Goal: Task Accomplishment & Management: Complete application form

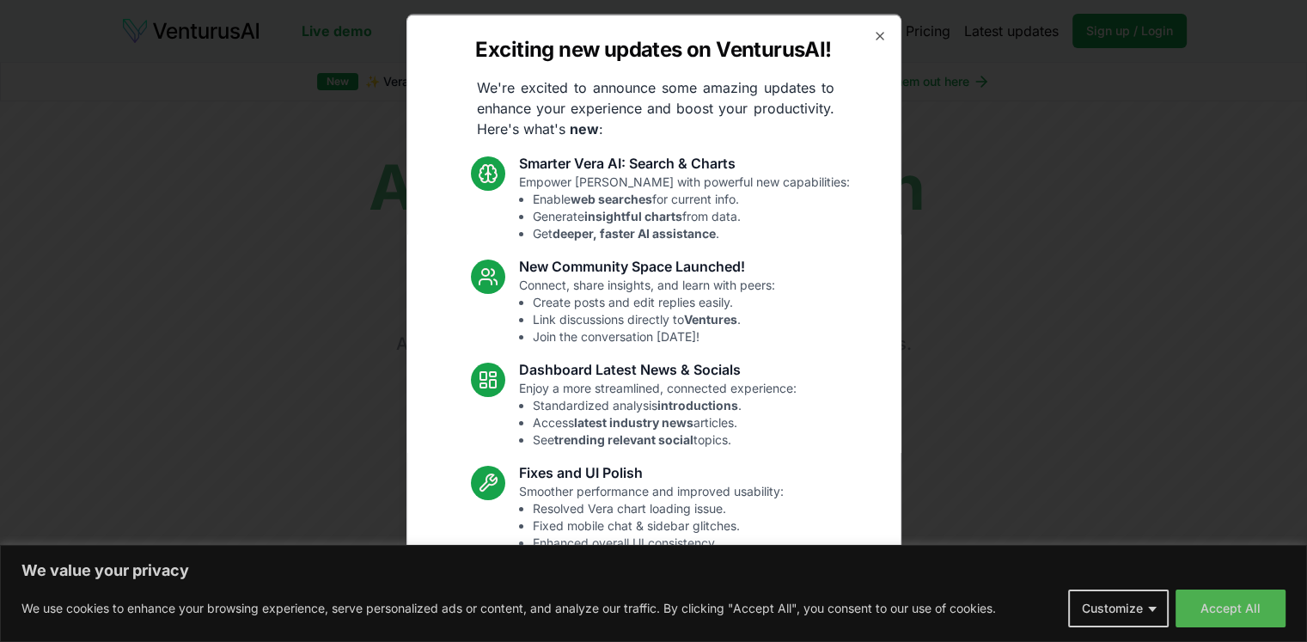
click at [873, 35] on icon "button" at bounding box center [880, 35] width 14 height 14
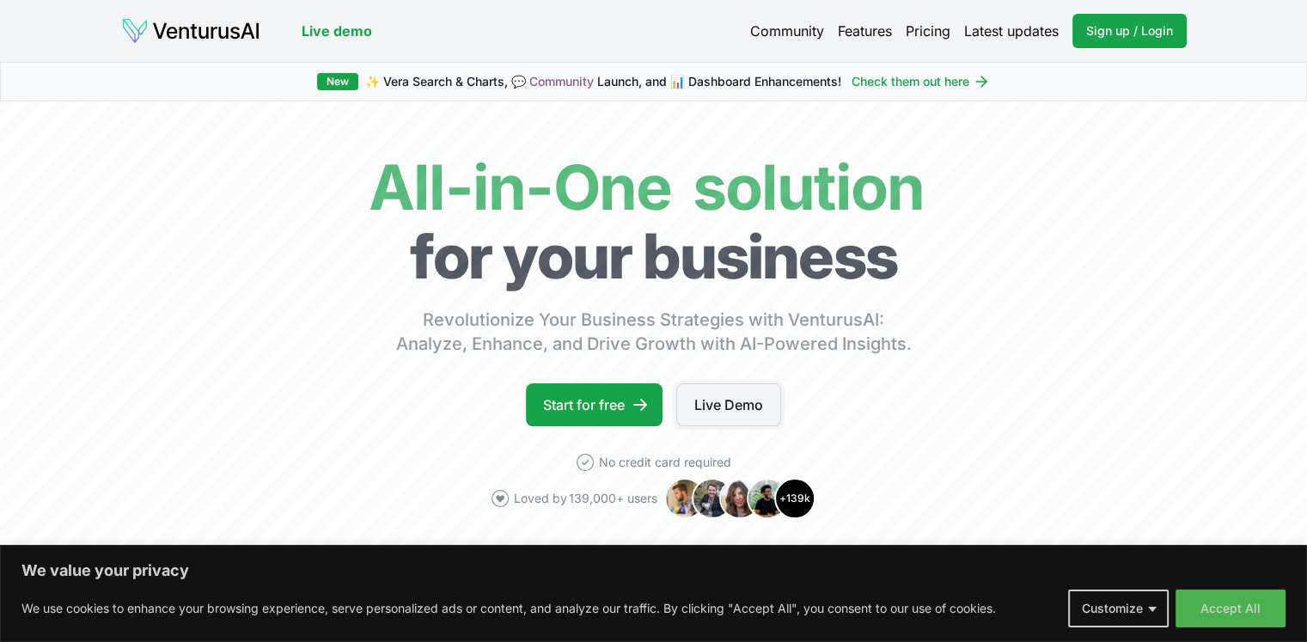
click at [719, 400] on link "Live Demo" at bounding box center [728, 404] width 105 height 43
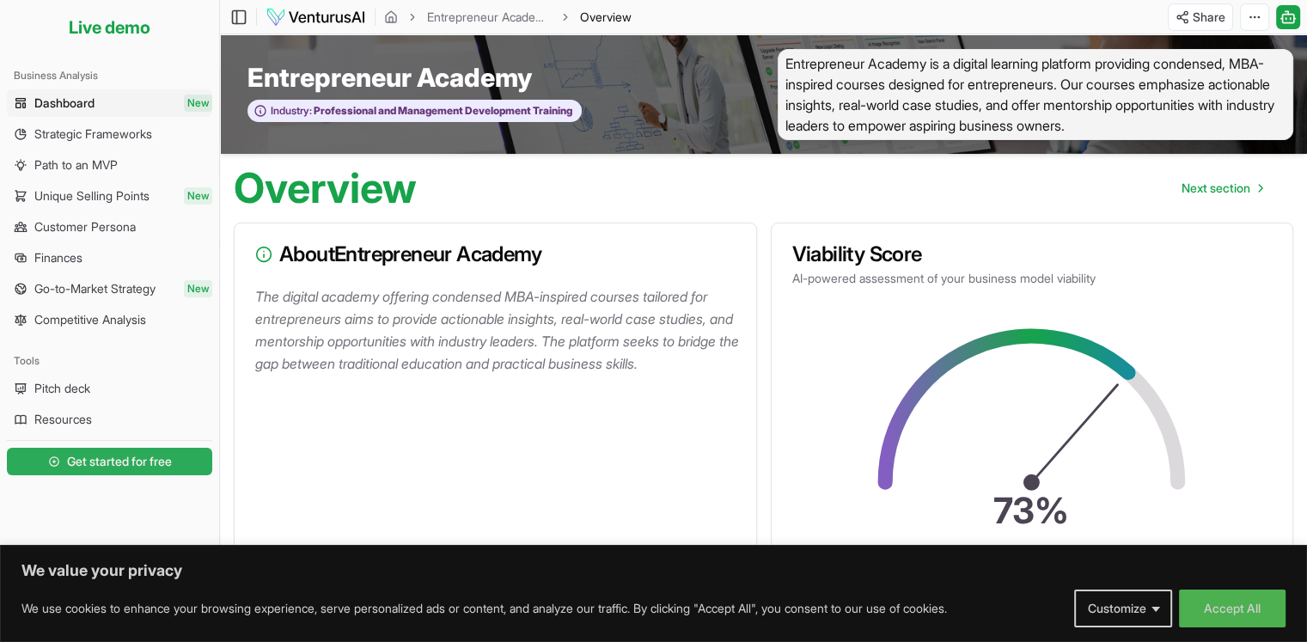
click at [145, 468] on span "Get started for free" at bounding box center [119, 461] width 105 height 17
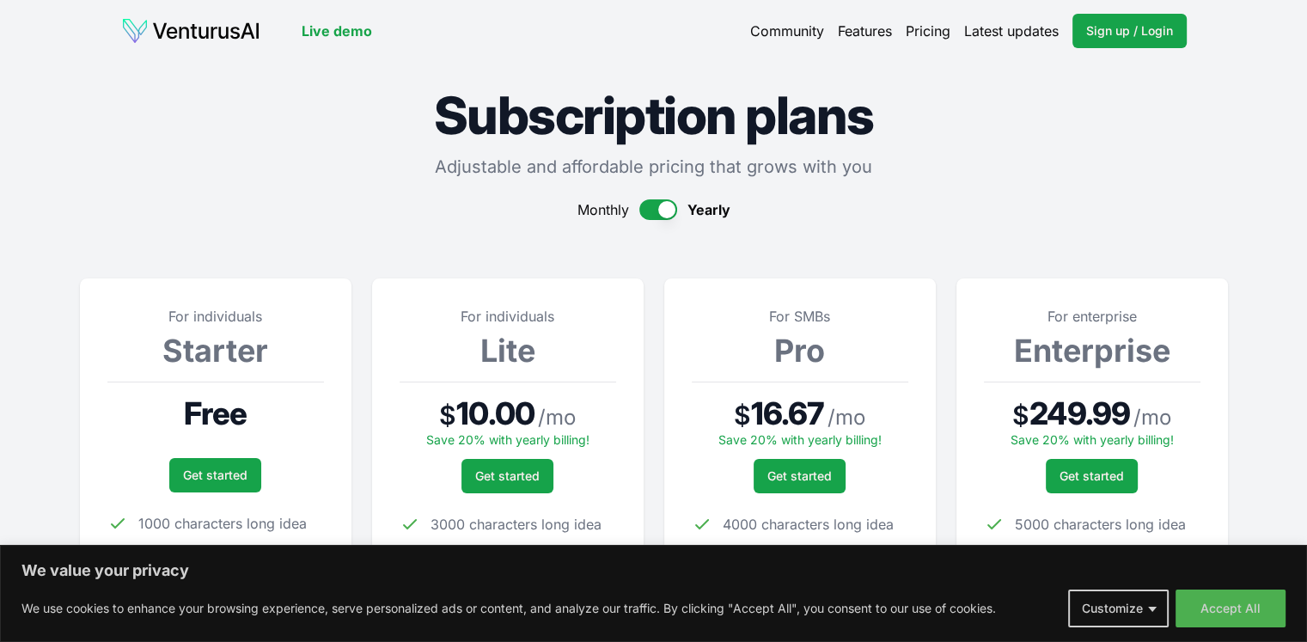
click at [205, 497] on div "For individuals Starter Free Get started 1000 characters long idea Choose your …" at bounding box center [215, 509] width 217 height 407
click at [211, 485] on link "Get started" at bounding box center [215, 475] width 92 height 34
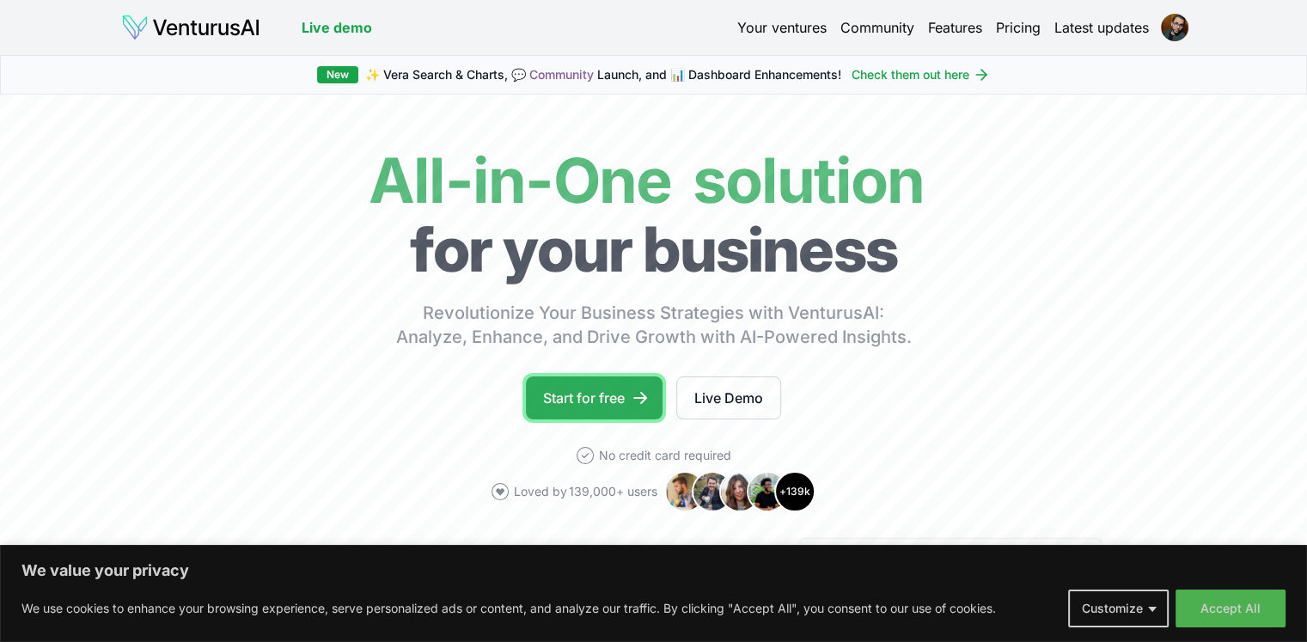
click at [631, 389] on link "Start for free" at bounding box center [594, 397] width 137 height 43
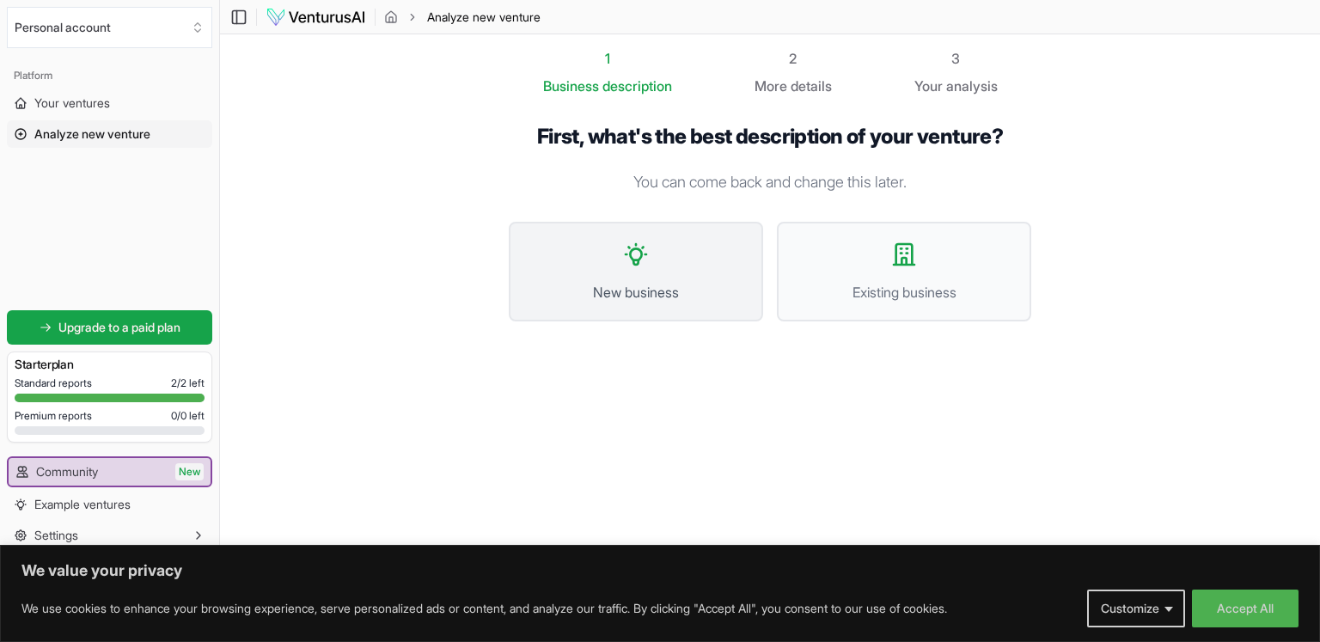
click at [646, 260] on icon at bounding box center [636, 255] width 28 height 28
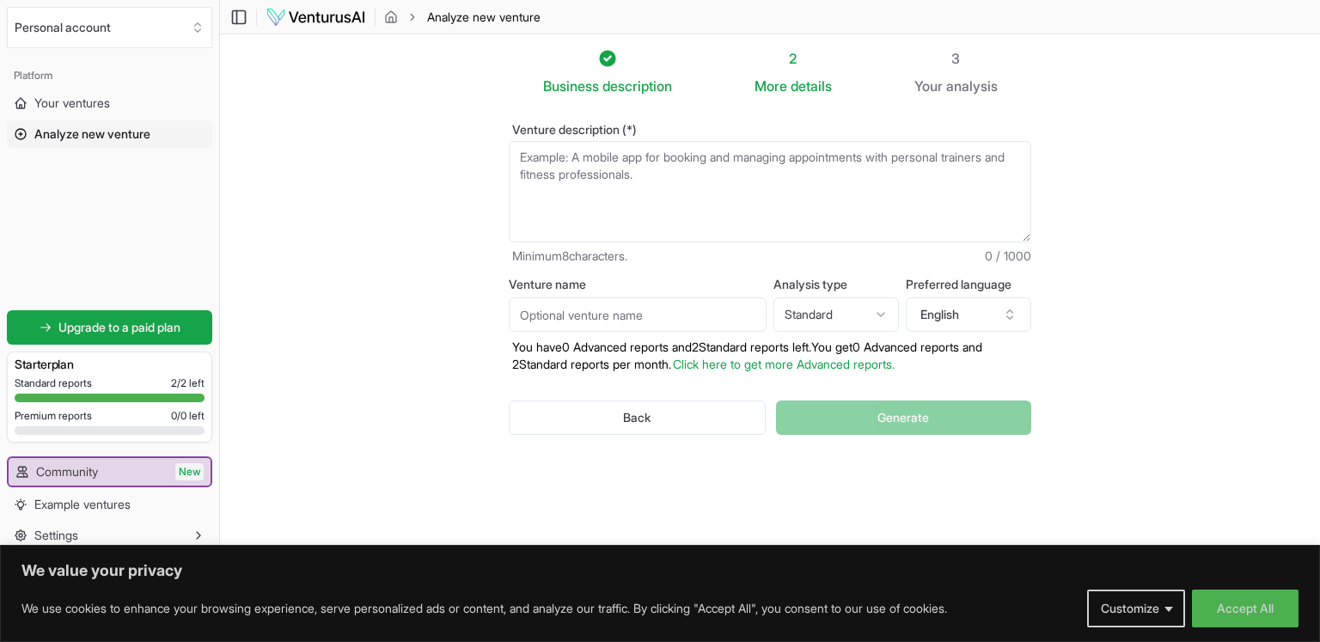
click at [707, 317] on input "Venture name" at bounding box center [638, 314] width 258 height 34
type input "l"
click at [997, 309] on button "English" at bounding box center [968, 314] width 125 height 34
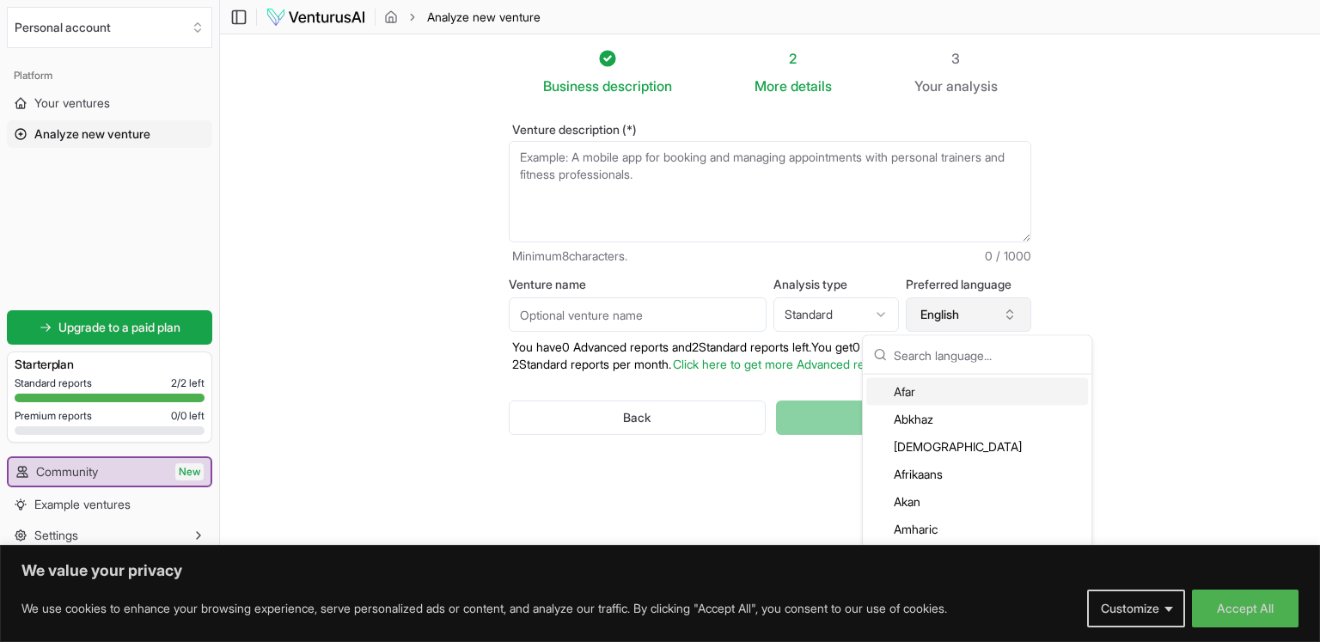
type input "ش"
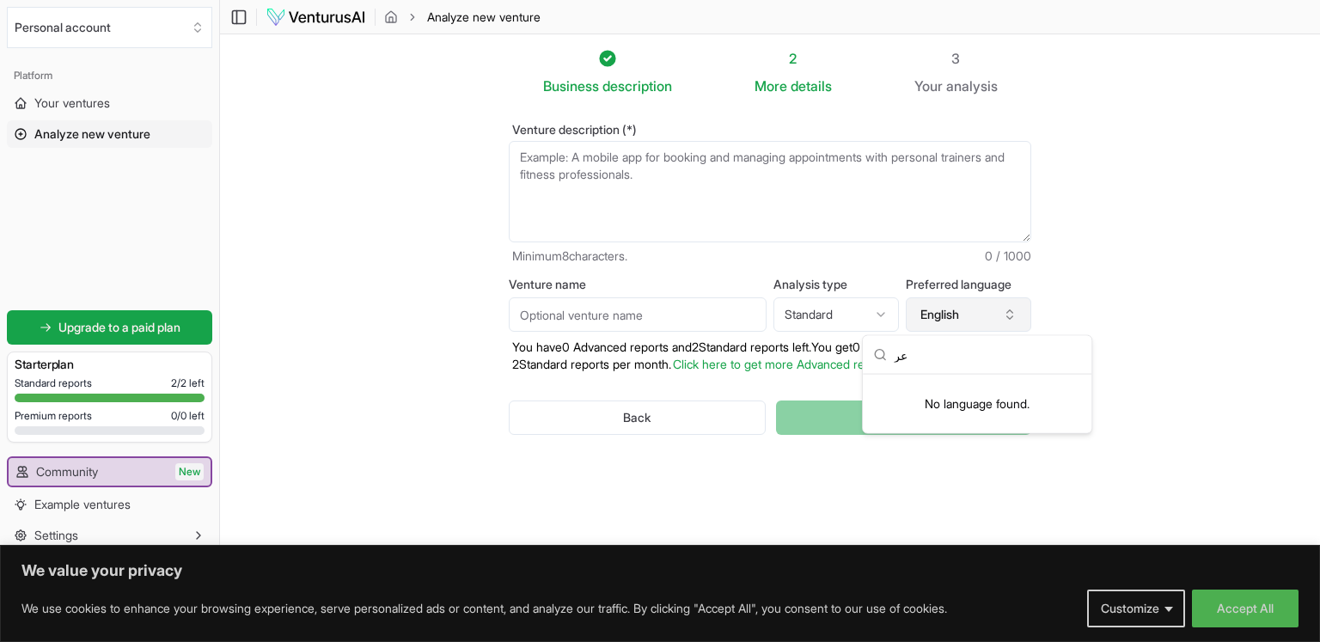
type input "ع"
type input "ا"
type input "arab"
click at [930, 385] on div "Arabic" at bounding box center [977, 392] width 222 height 28
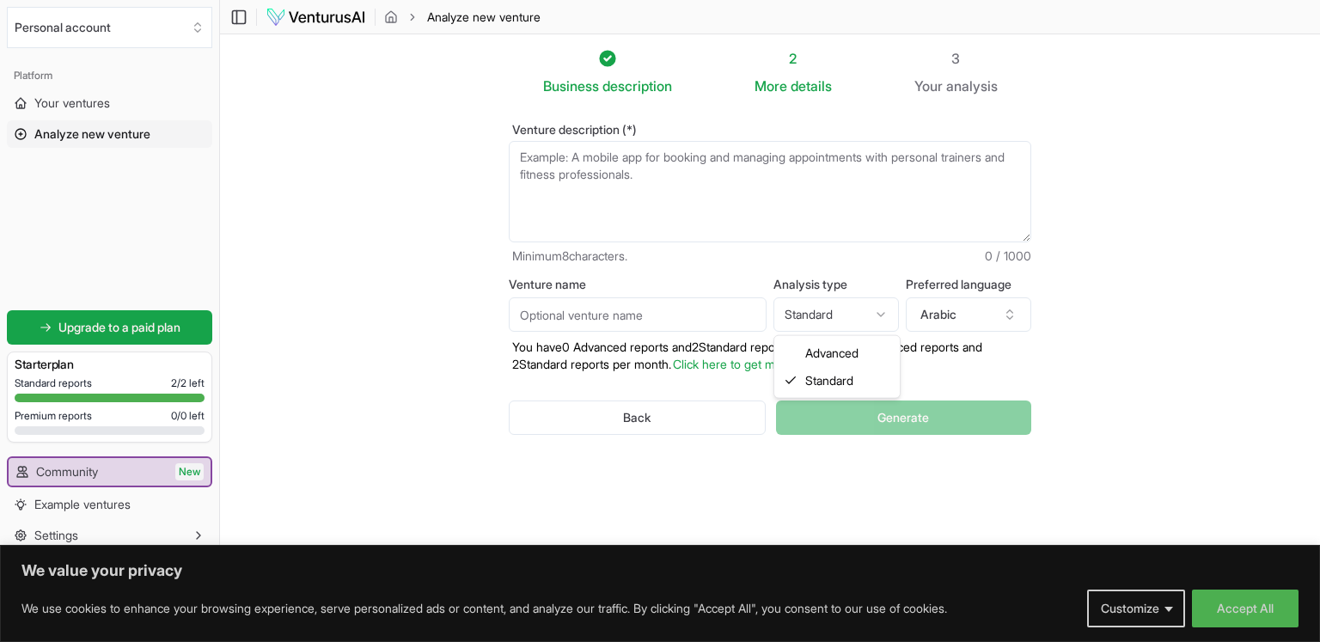
click at [839, 309] on html "We value your privacy We use cookies to enhance your browsing experience, serve…" at bounding box center [660, 321] width 1320 height 642
click at [691, 307] on input "Venture name" at bounding box center [638, 314] width 258 height 34
type input "ي"
type input "موتوسيكل"
click at [739, 180] on textarea "Venture description (*)" at bounding box center [770, 191] width 523 height 101
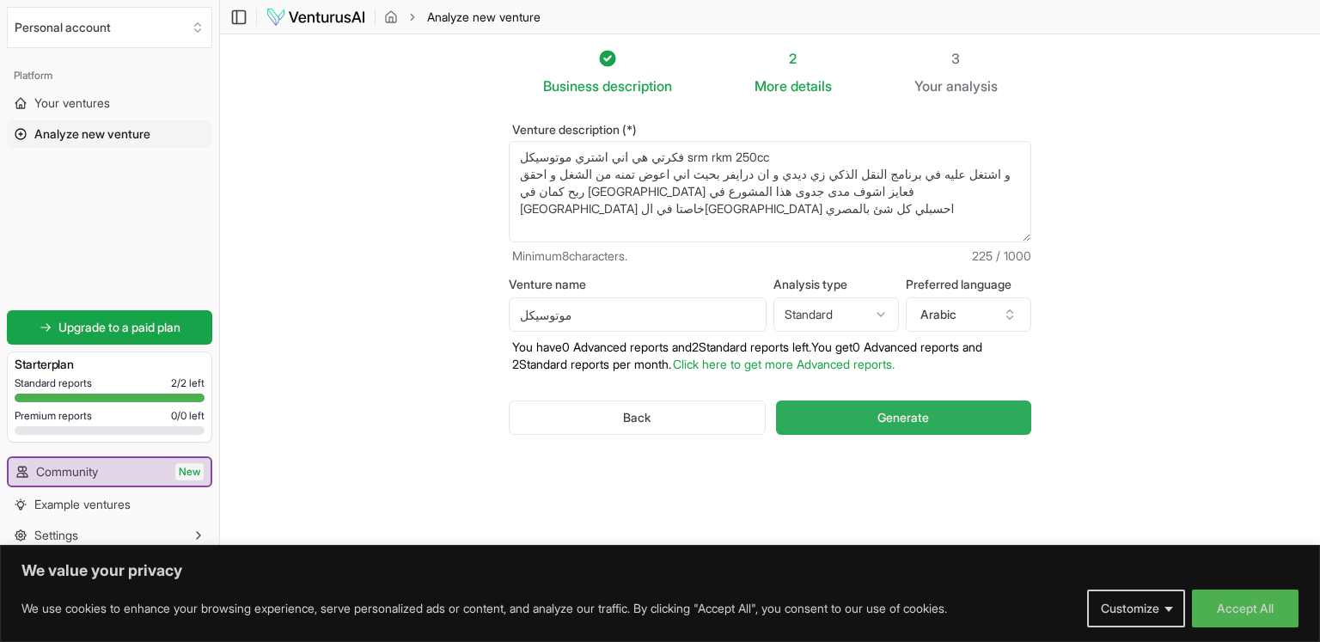
type textarea "فكرتي هي اني اشتري موتوسيكل srm rkm 250cc و اشتغل عليه في برنامج النقل الذكي زي…"
click at [951, 400] on button "Generate" at bounding box center [903, 417] width 255 height 34
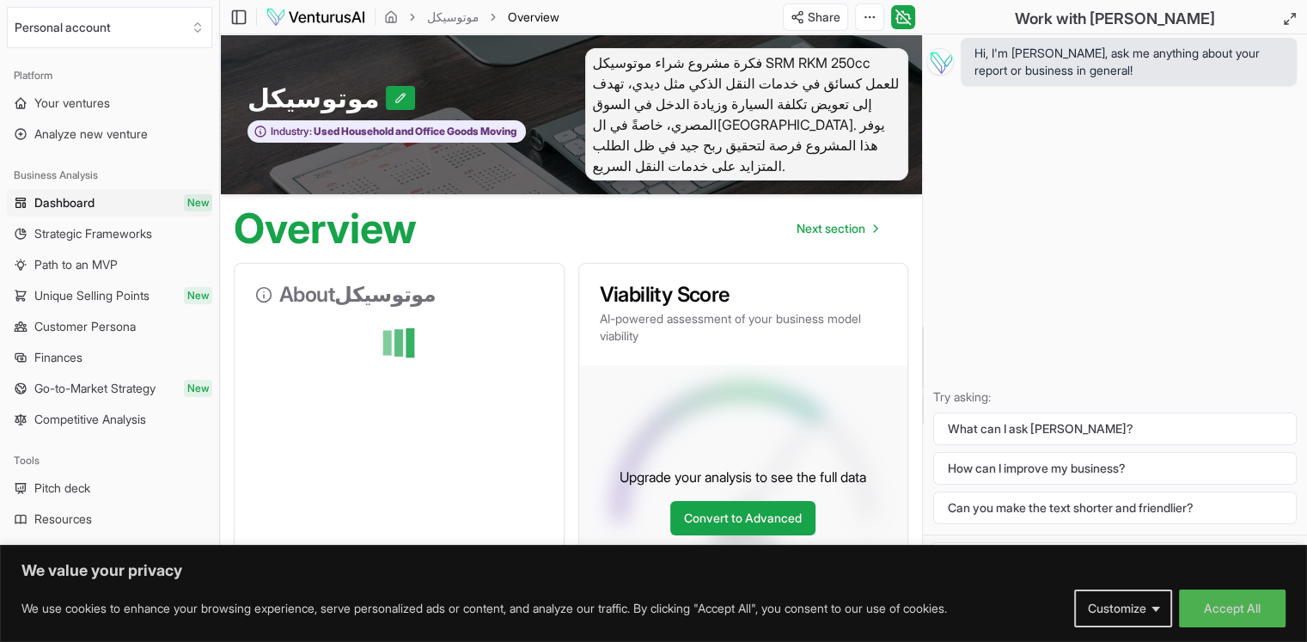
click at [553, 217] on div "Overview Next section" at bounding box center [571, 221] width 702 height 55
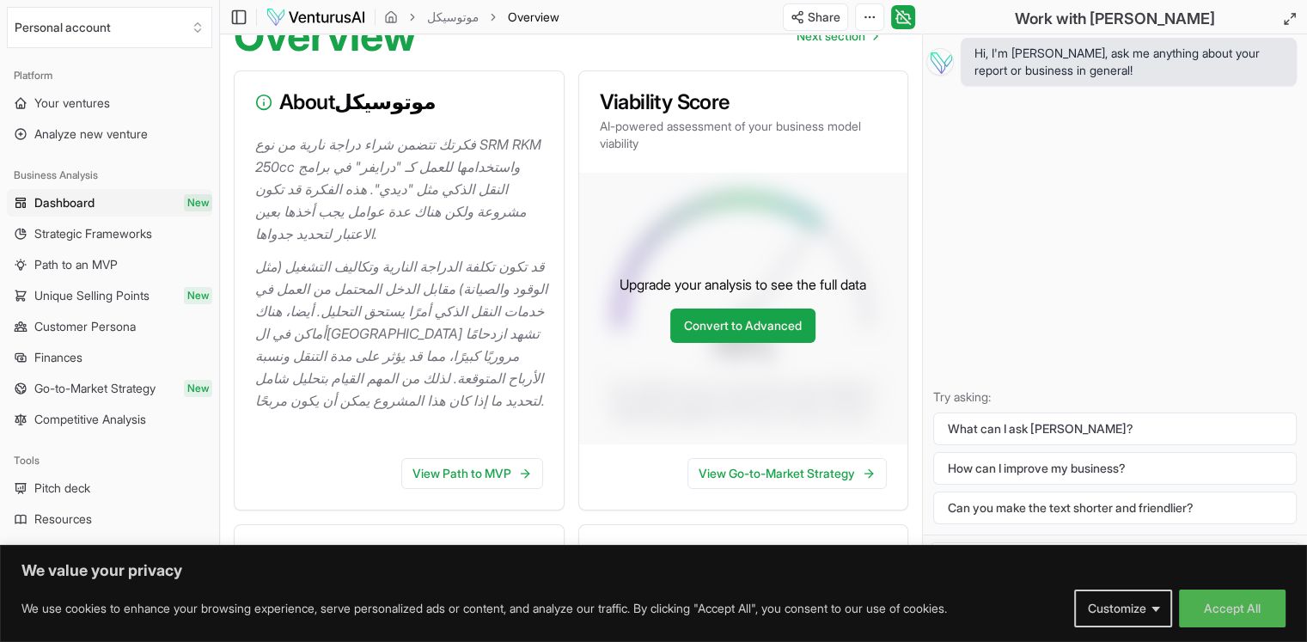
scroll to position [172, 0]
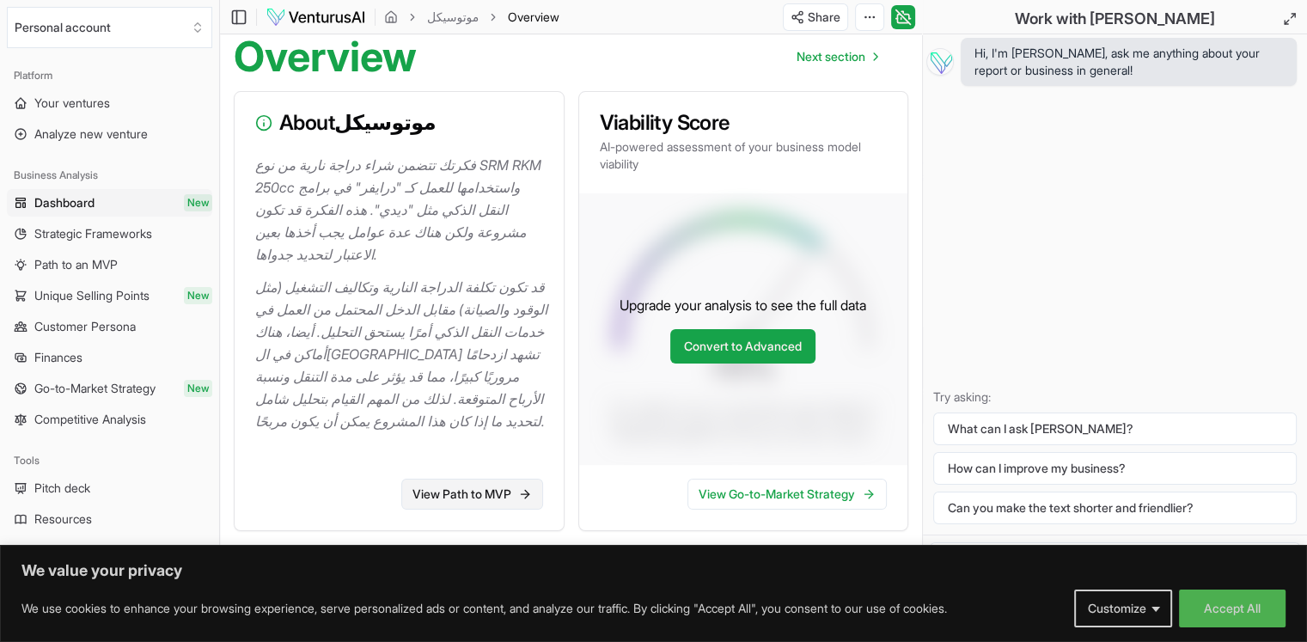
click at [492, 493] on link "View Path to MVP" at bounding box center [472, 494] width 142 height 31
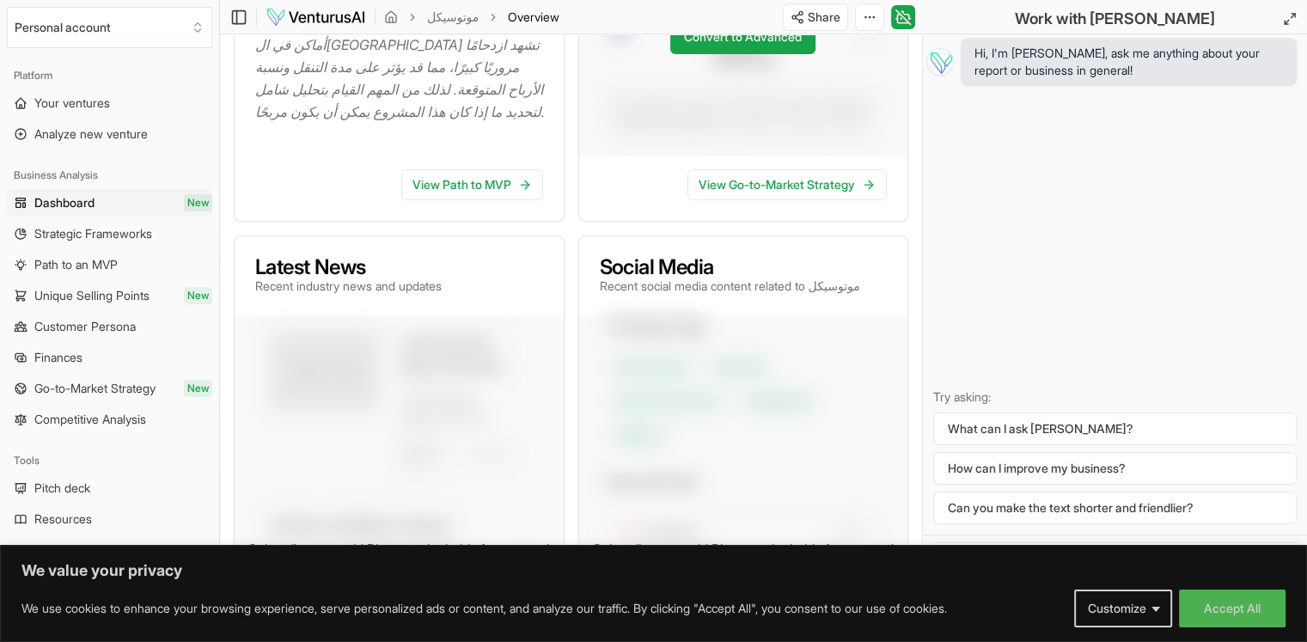
scroll to position [688, 0]
